Goal: Information Seeking & Learning: Learn about a topic

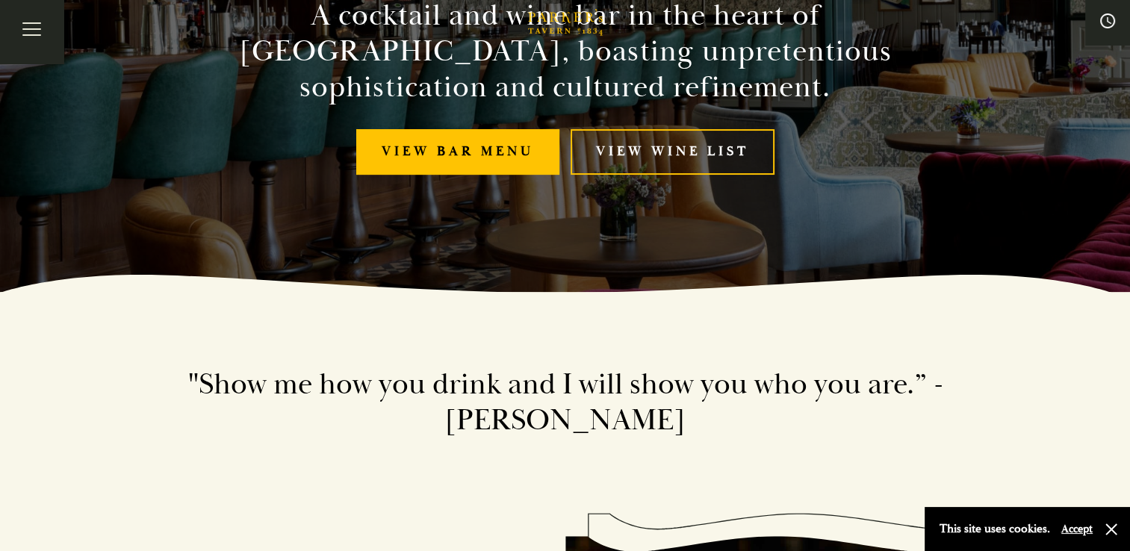
scroll to position [260, 0]
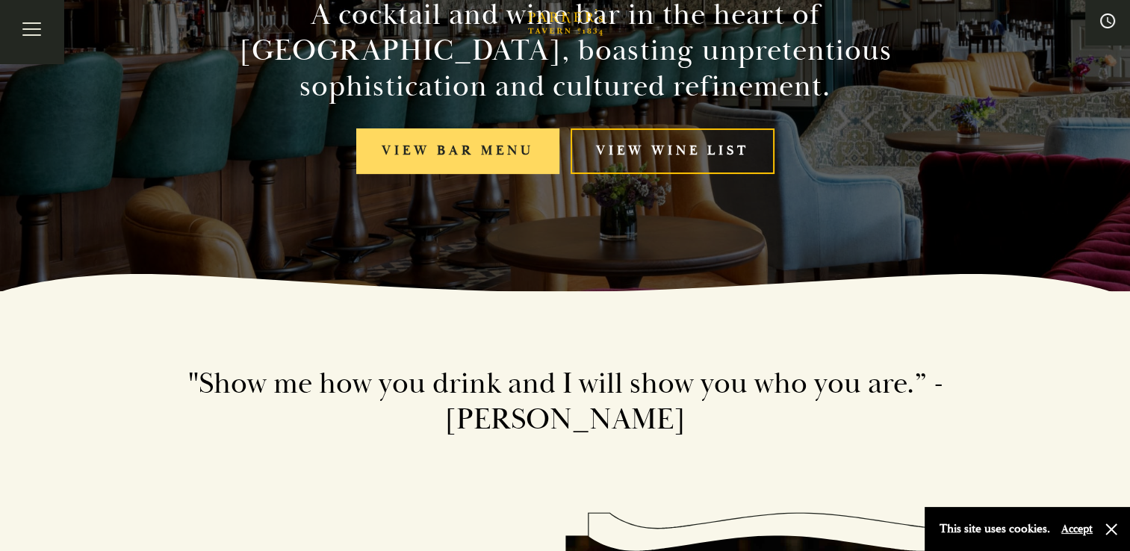
click at [474, 154] on link "View bar menu" at bounding box center [457, 151] width 203 height 46
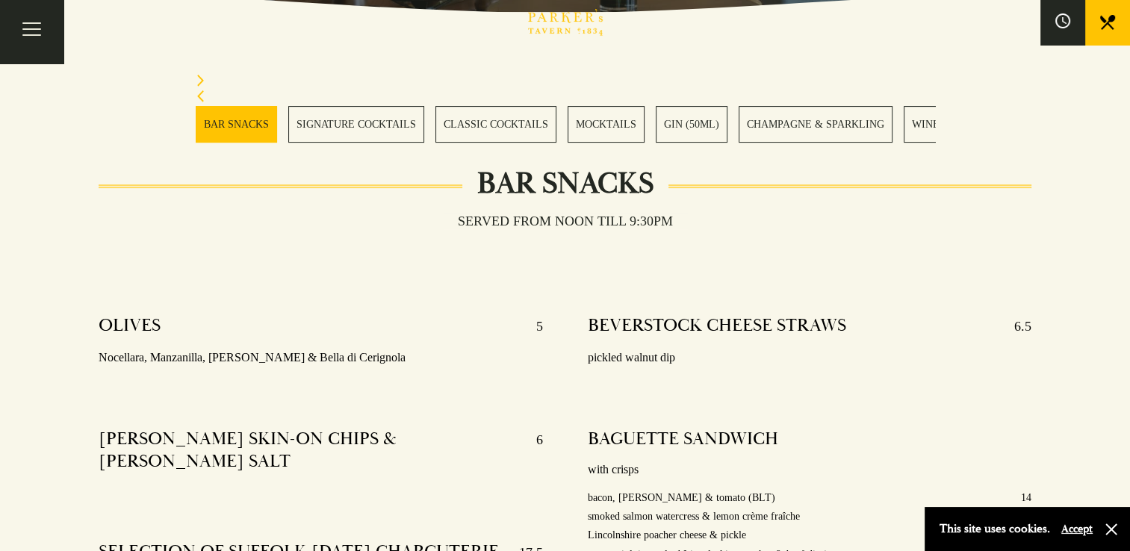
scroll to position [394, 0]
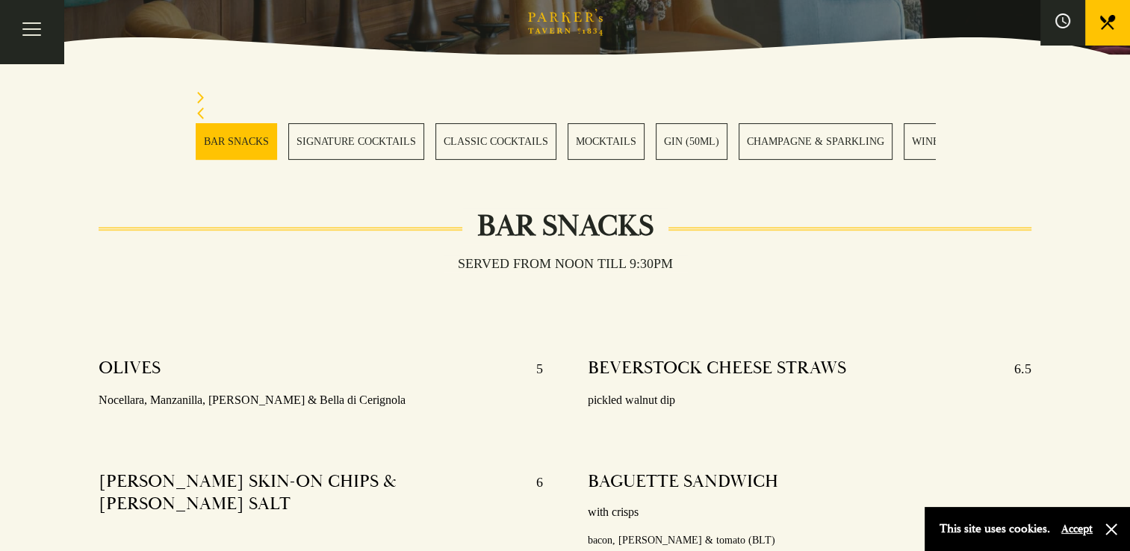
click at [364, 139] on link "SIGNATURE COCKTAILS" at bounding box center [356, 141] width 136 height 37
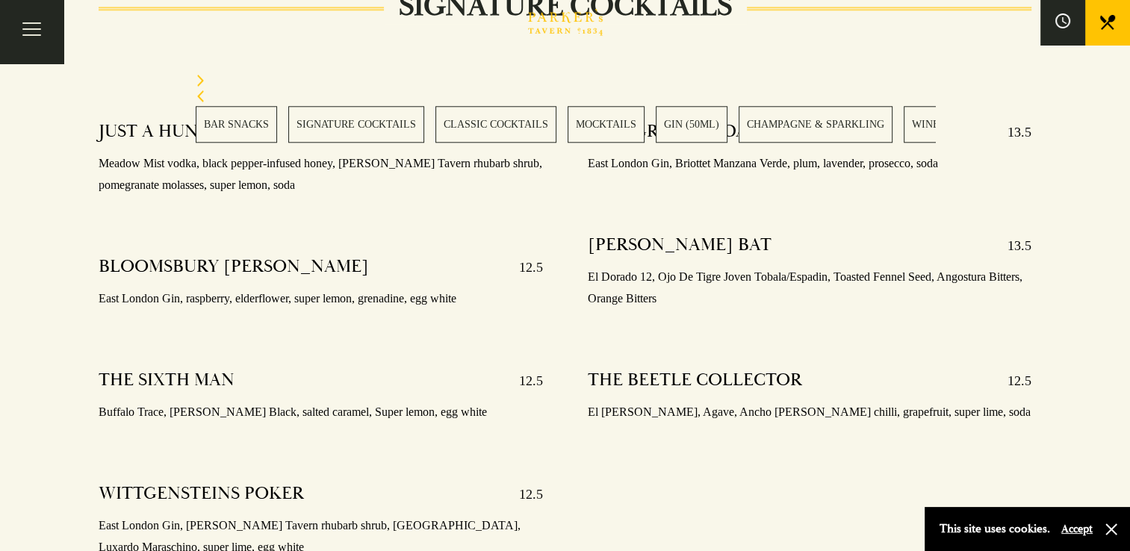
scroll to position [1560, 0]
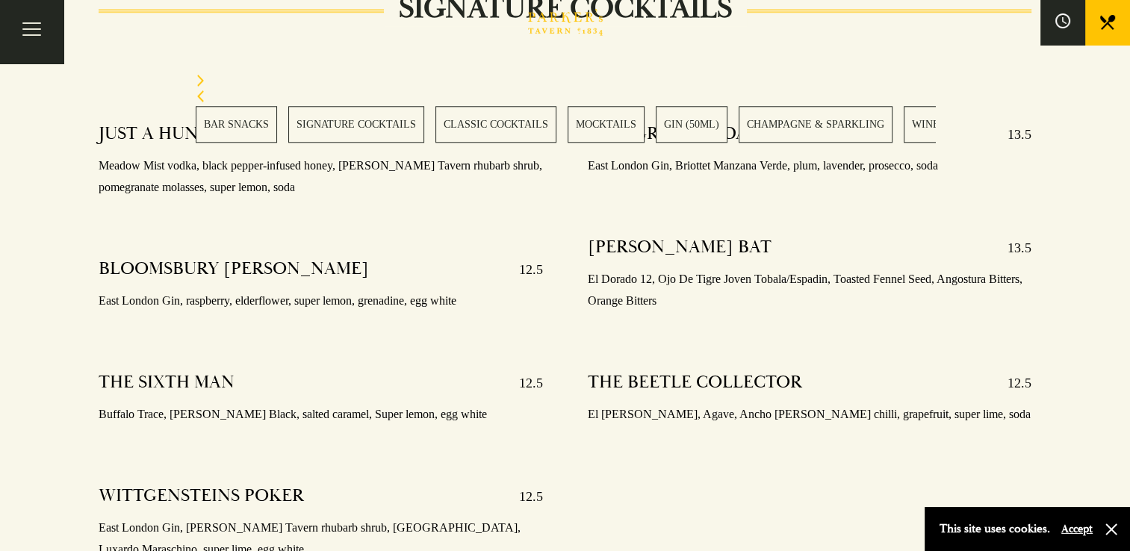
click at [488, 112] on link "CLASSIC COCKTAILS" at bounding box center [495, 124] width 121 height 37
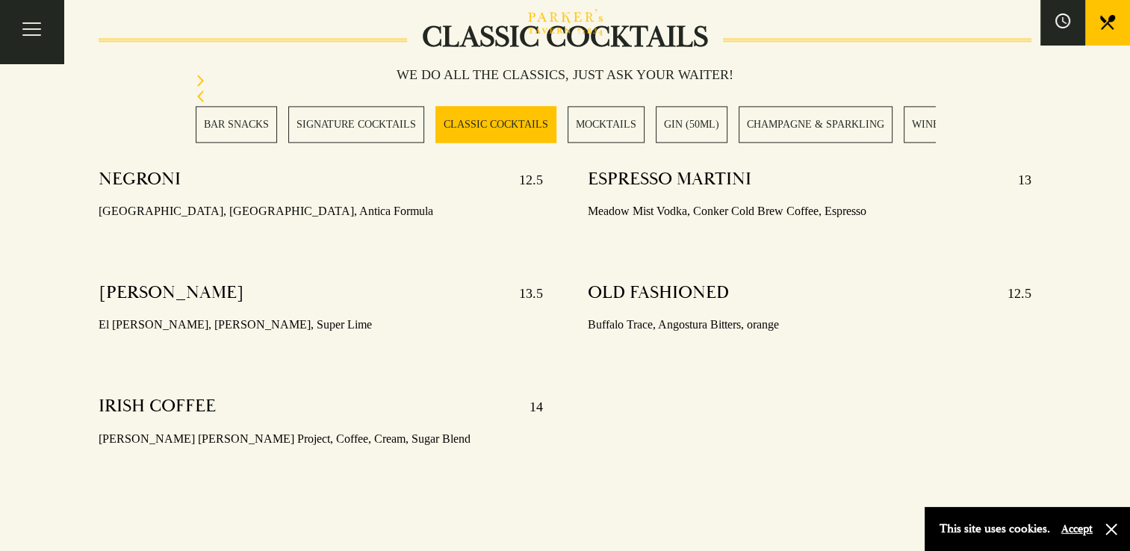
scroll to position [2207, 0]
click at [456, 270] on div "MARGARITA 13.5 El Rayo Blanco, Cointreau, Super Lime" at bounding box center [321, 308] width 444 height 76
